Goal: Communication & Community: Answer question/provide support

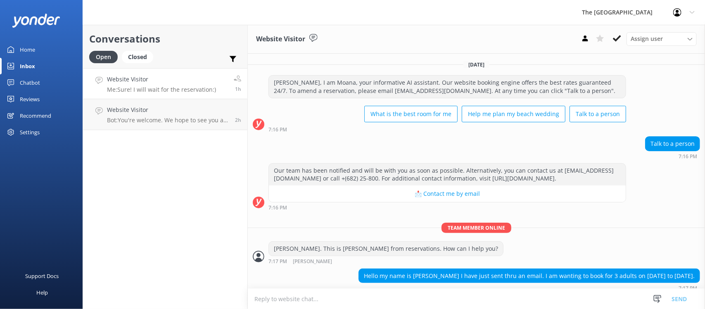
drag, startPoint x: 0, startPoint y: 0, endPoint x: 153, endPoint y: 86, distance: 175.2
click at [153, 86] on p "Me: Sure! I will wait for the reservation:)" at bounding box center [161, 89] width 109 height 7
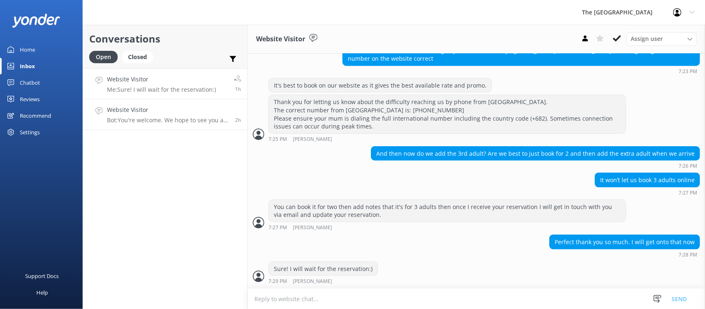
click at [164, 116] on p "Bot: You're welcome. We hope to see you at The [GEOGRAPHIC_DATA] soon!" at bounding box center [168, 119] width 122 height 7
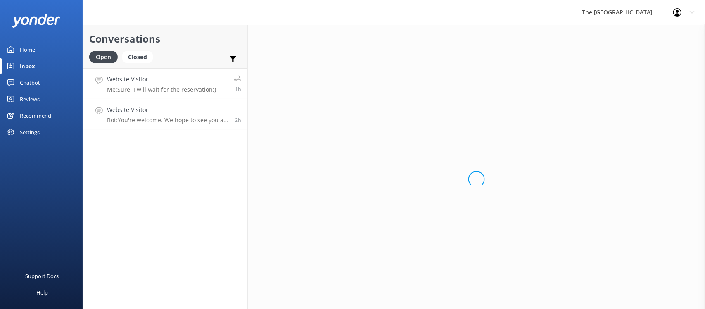
click at [151, 77] on h4 "Website Visitor" at bounding box center [161, 79] width 109 height 9
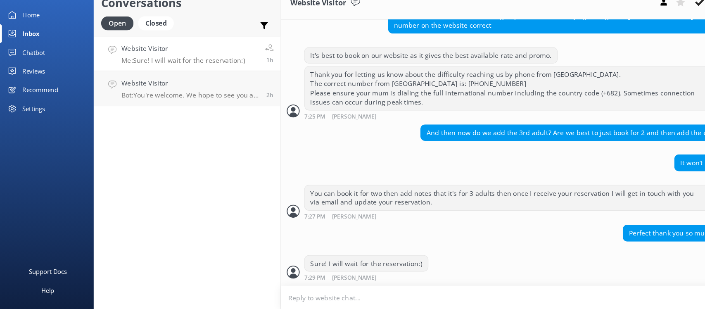
drag, startPoint x: 267, startPoint y: 140, endPoint x: 189, endPoint y: 220, distance: 112.7
click at [189, 220] on div "Conversations Open Closed Important Assigned to me Unassigned Website Visitor M…" at bounding box center [165, 167] width 165 height 284
